Goal: Task Accomplishment & Management: Complete application form

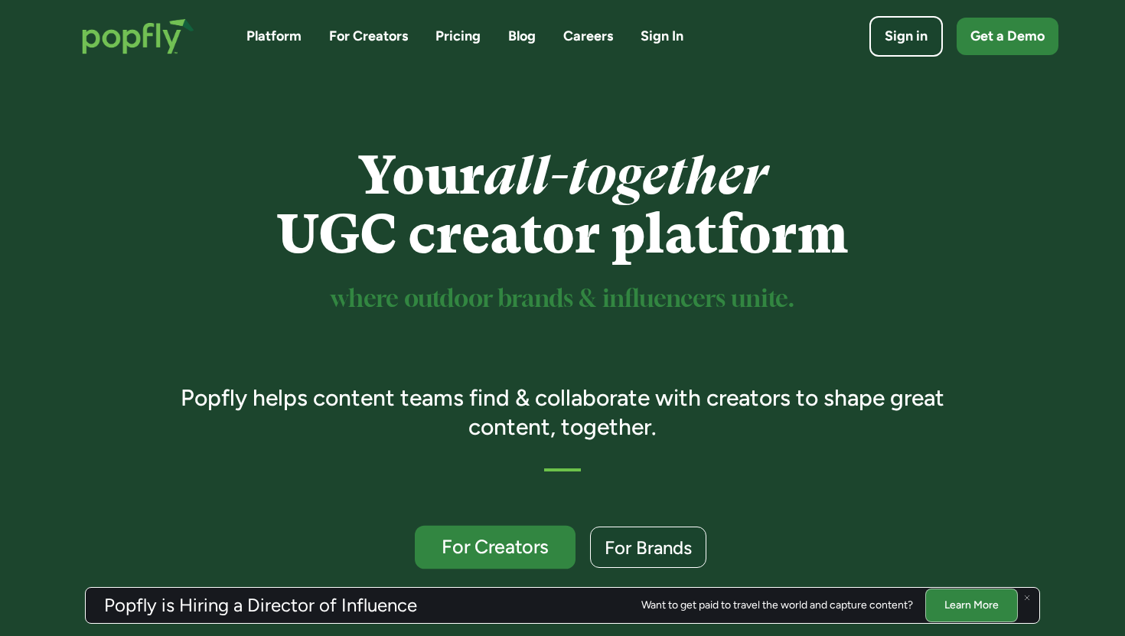
click at [449, 546] on div "For Creators" at bounding box center [495, 547] width 132 height 20
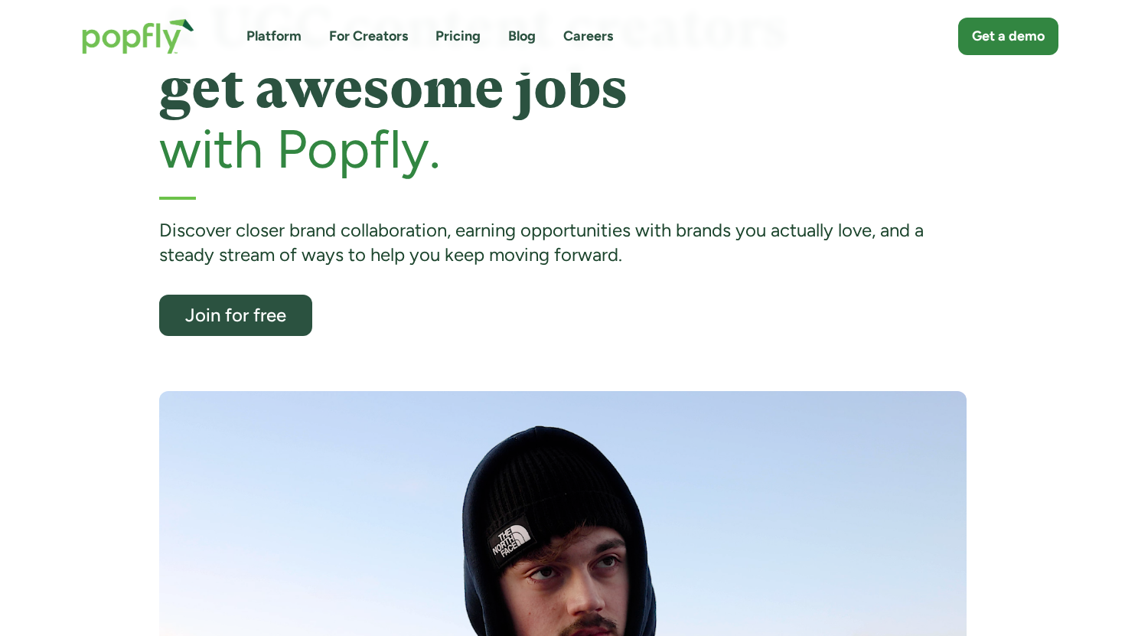
scroll to position [149, 0]
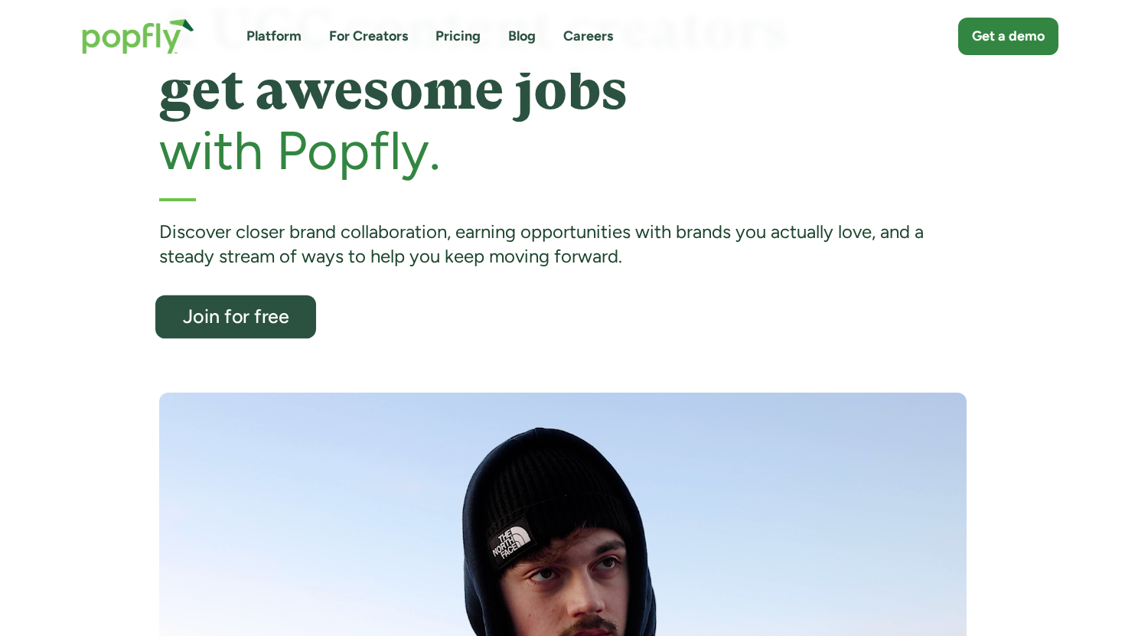
click at [281, 328] on link "Join for free" at bounding box center [235, 317] width 161 height 44
